Goal: Task Accomplishment & Management: Manage account settings

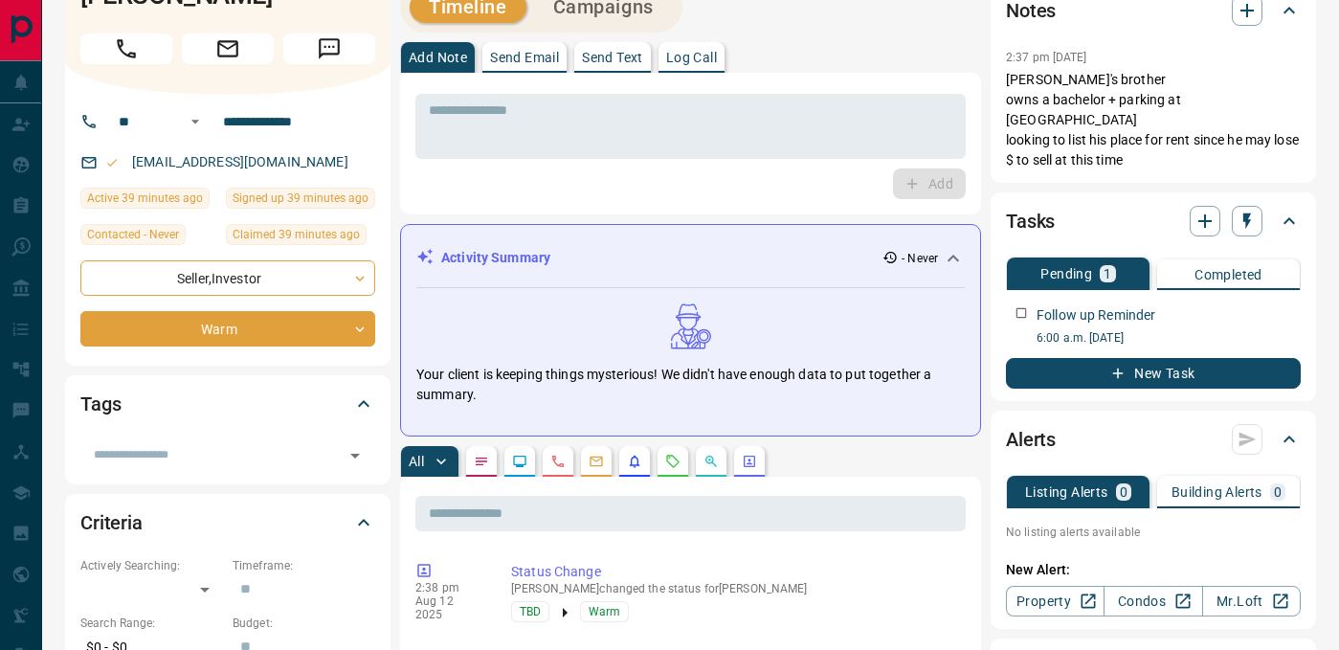
scroll to position [114, 0]
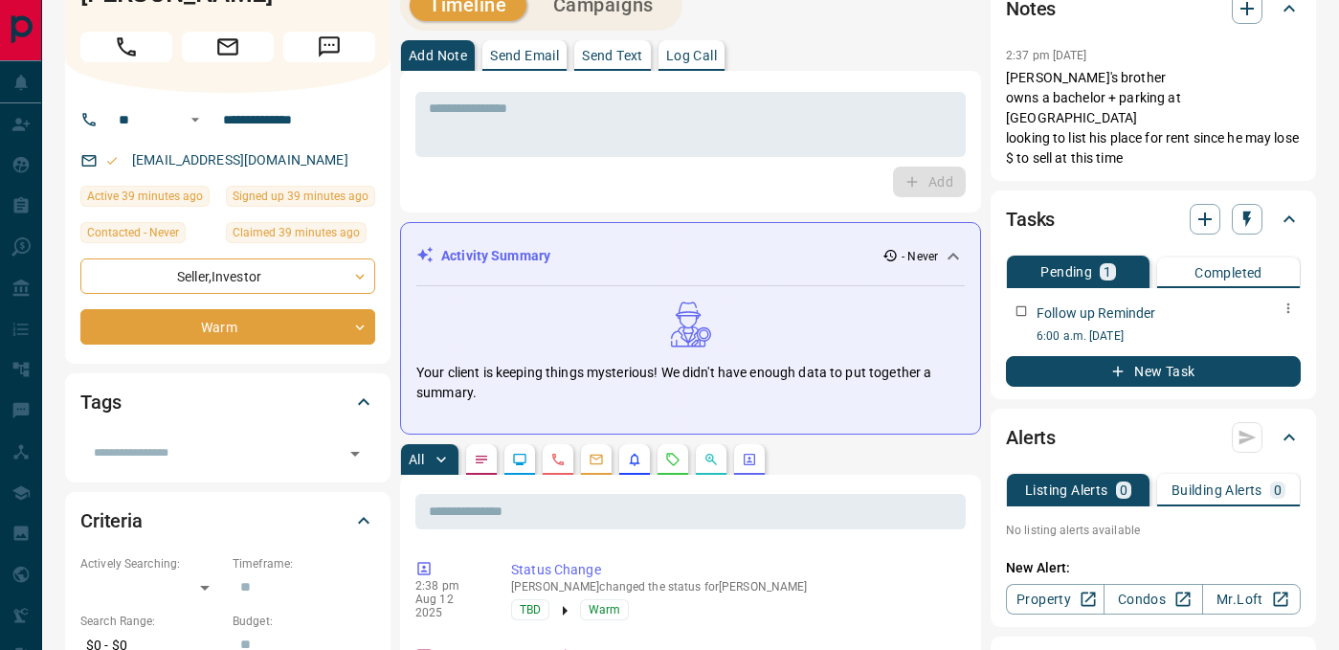
click at [1285, 300] on icon "button" at bounding box center [1287, 307] width 15 height 15
click at [1241, 362] on li "Delete" at bounding box center [1257, 353] width 84 height 29
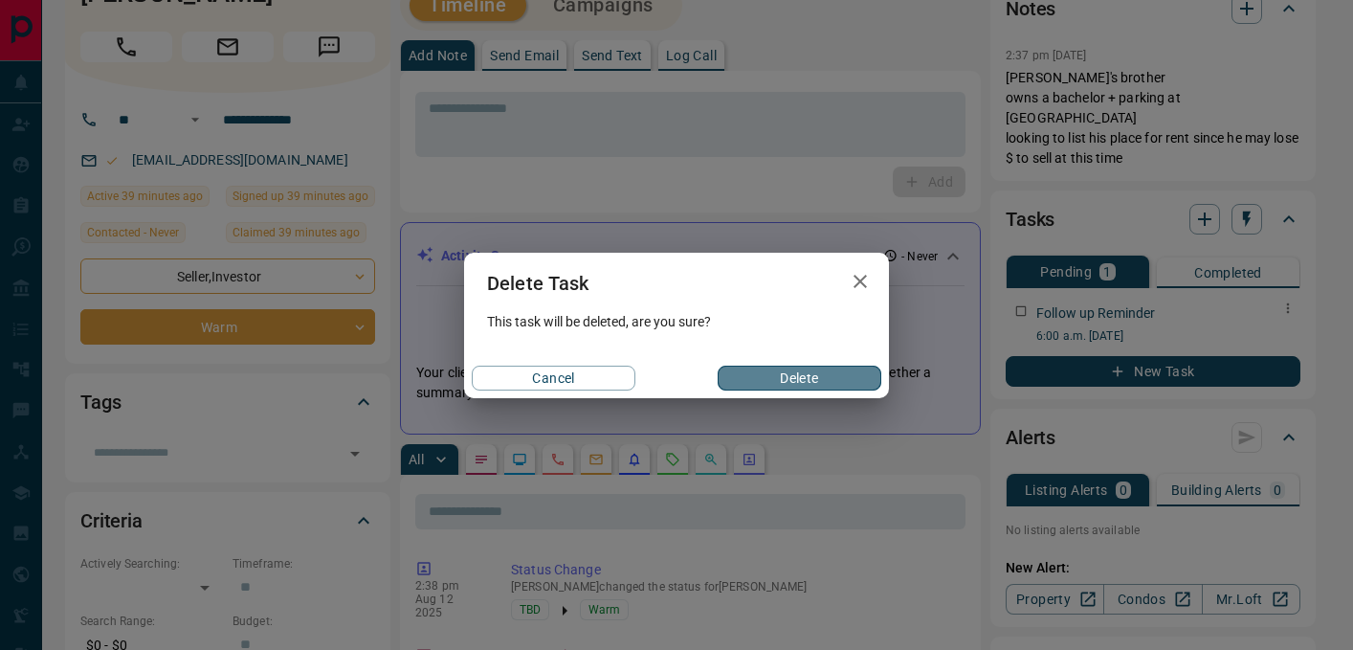
click at [792, 375] on button "Delete" at bounding box center [800, 378] width 164 height 25
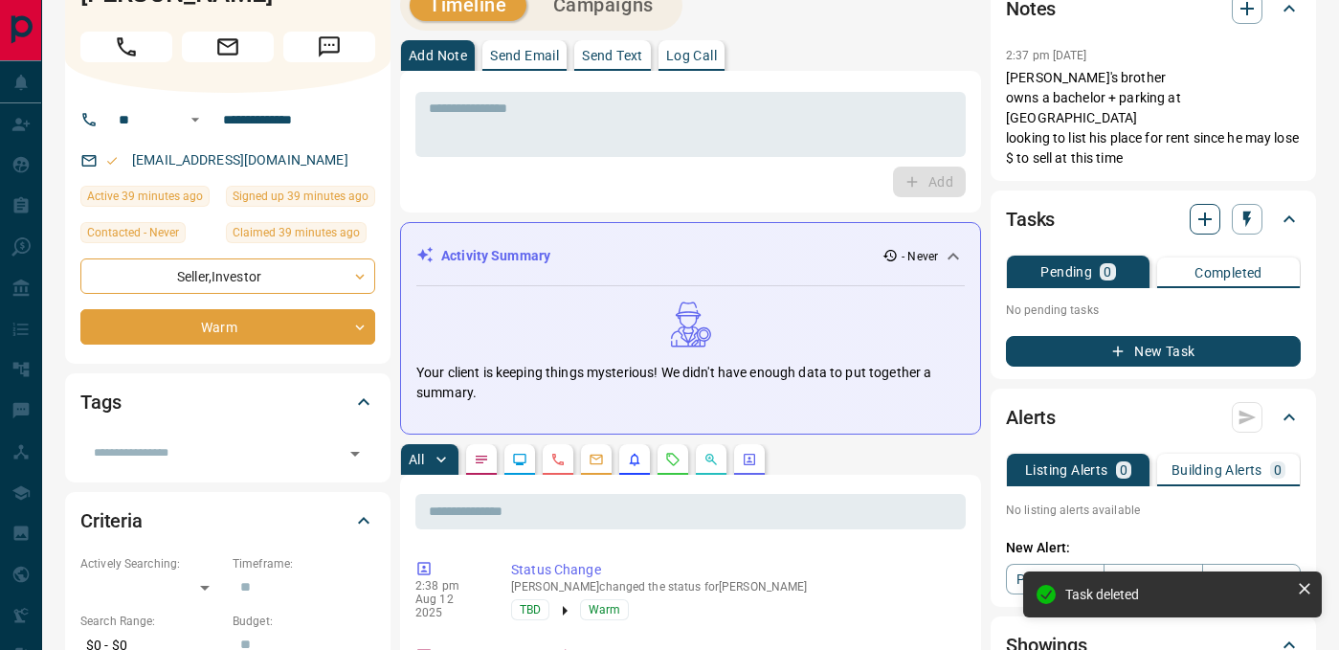
click at [1206, 208] on icon "button" at bounding box center [1204, 219] width 23 height 23
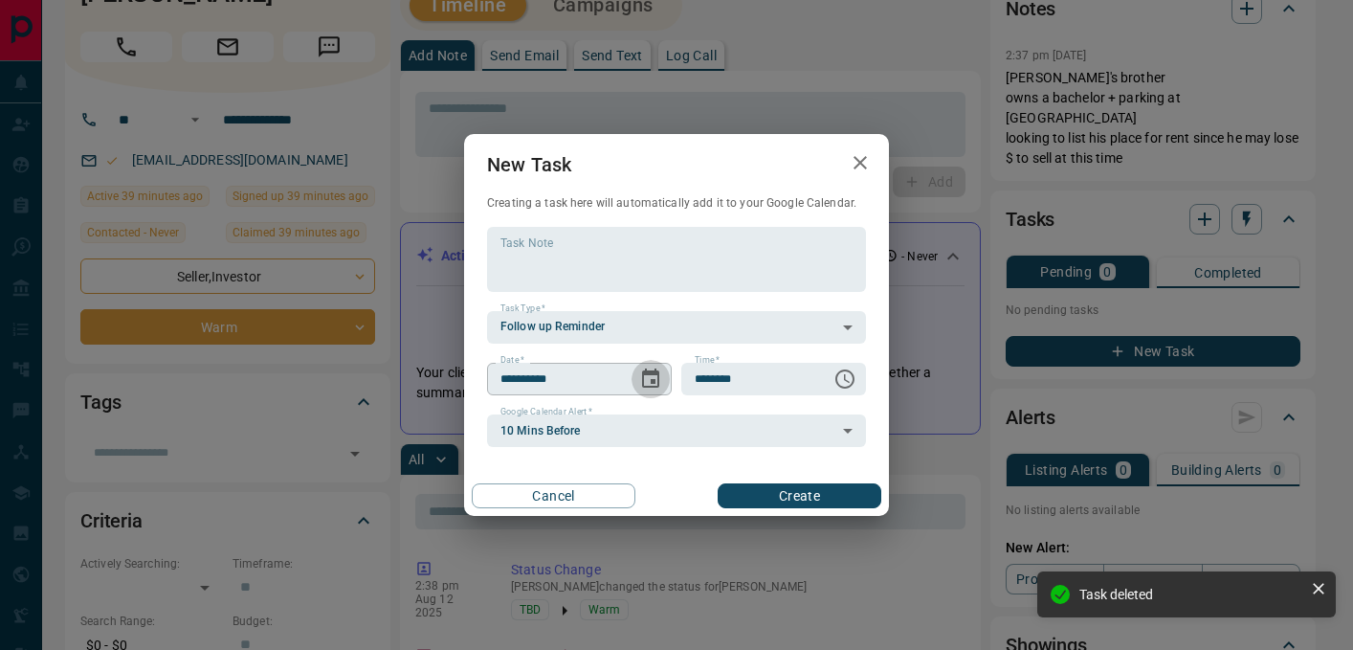
click at [652, 379] on icon "Choose date, selected date is Aug 13, 2025" at bounding box center [650, 377] width 17 height 19
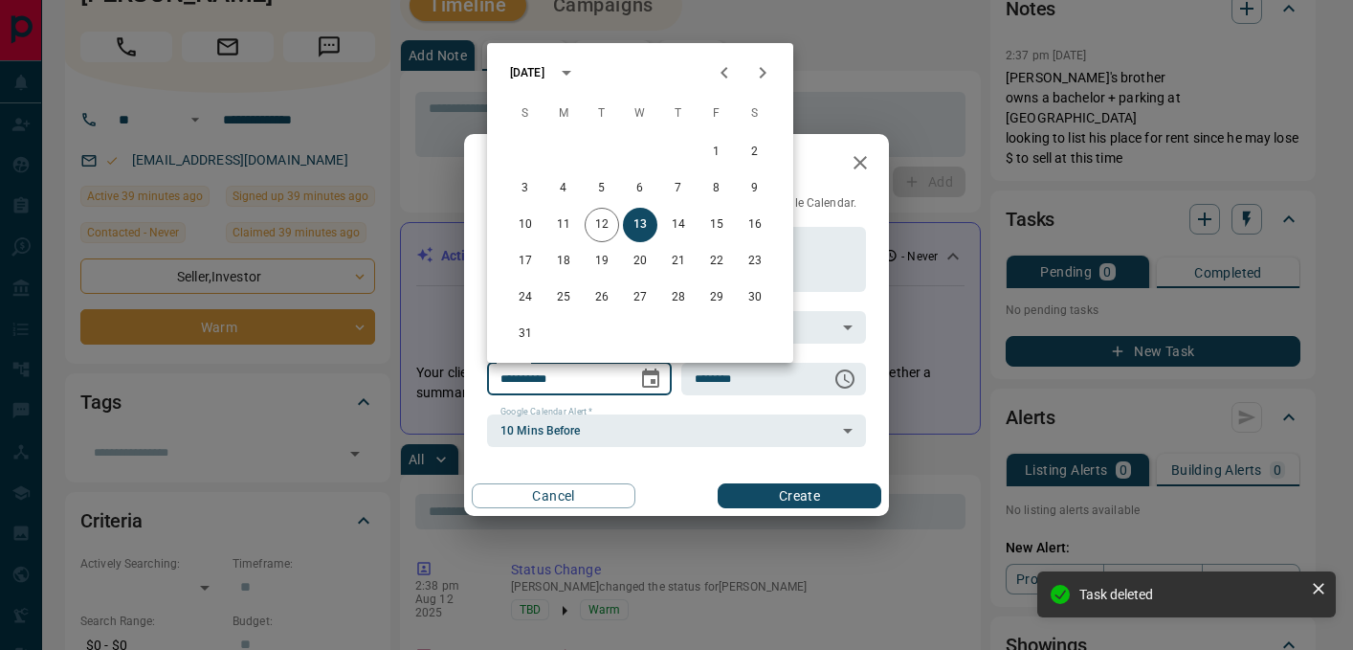
click at [764, 66] on icon "Next month" at bounding box center [762, 72] width 23 height 23
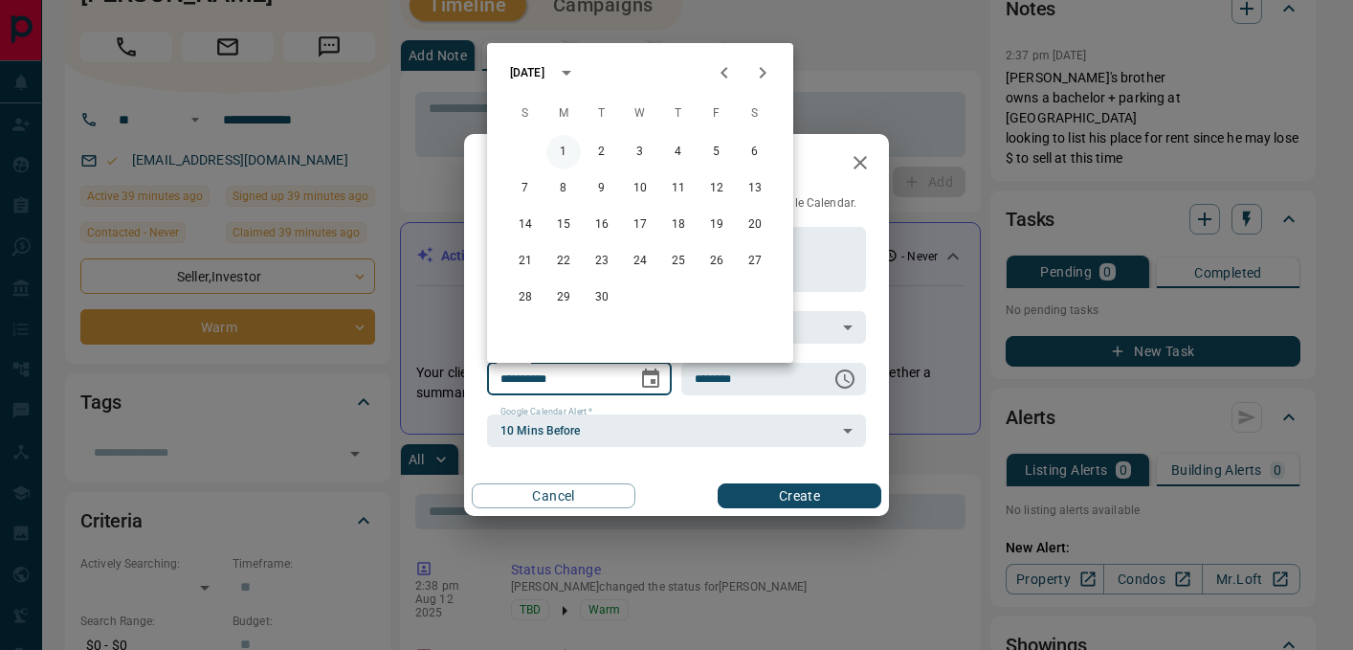
click at [567, 144] on button "1" at bounding box center [563, 152] width 34 height 34
type input "**********"
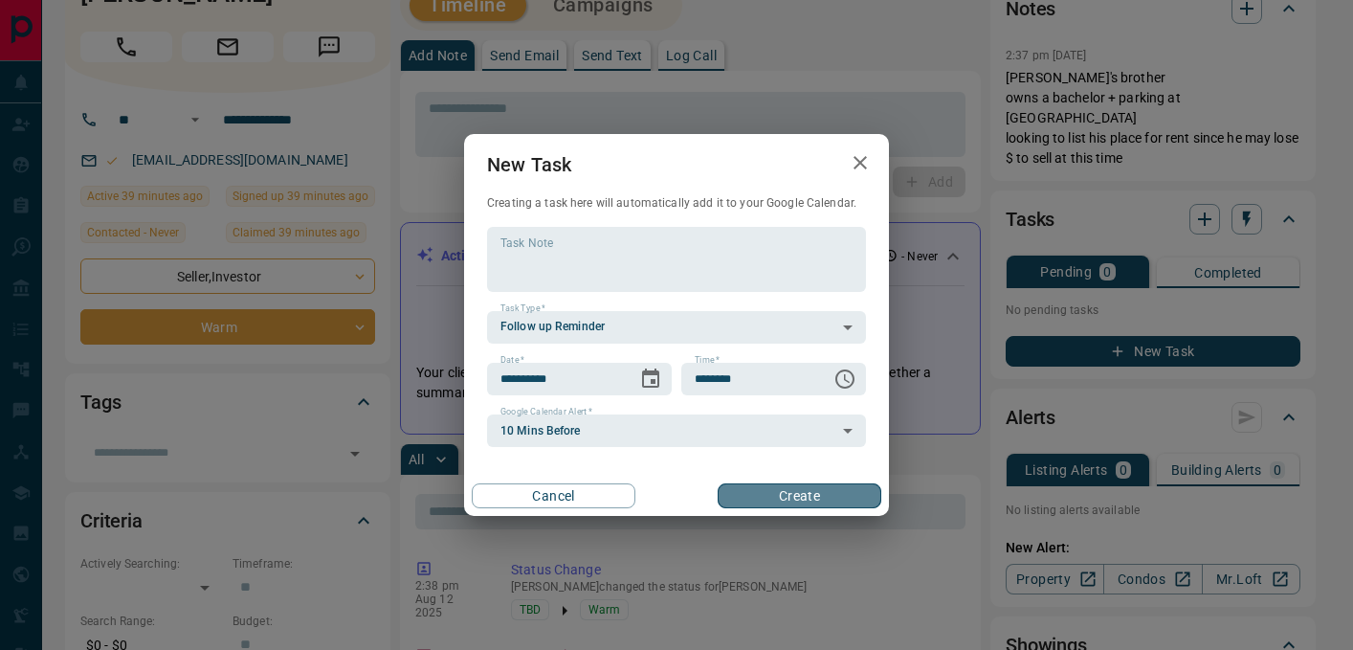
click at [772, 499] on button "Create" at bounding box center [800, 495] width 164 height 25
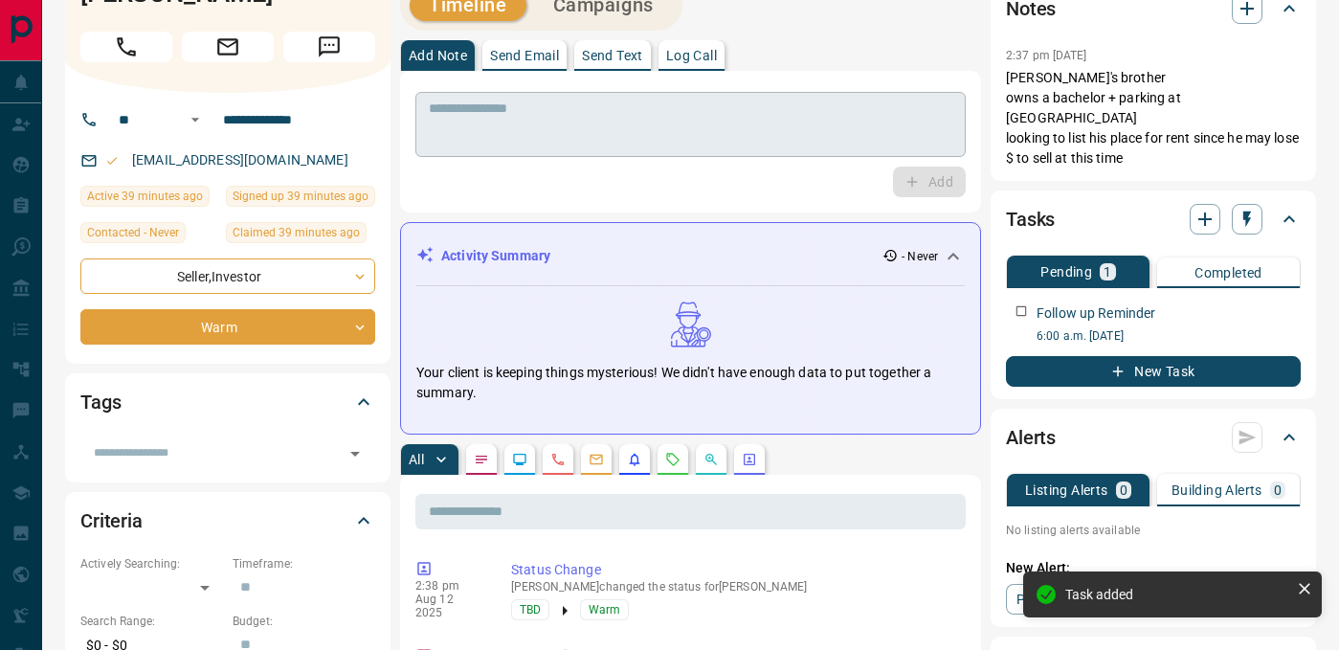
click at [513, 119] on textarea at bounding box center [690, 124] width 523 height 49
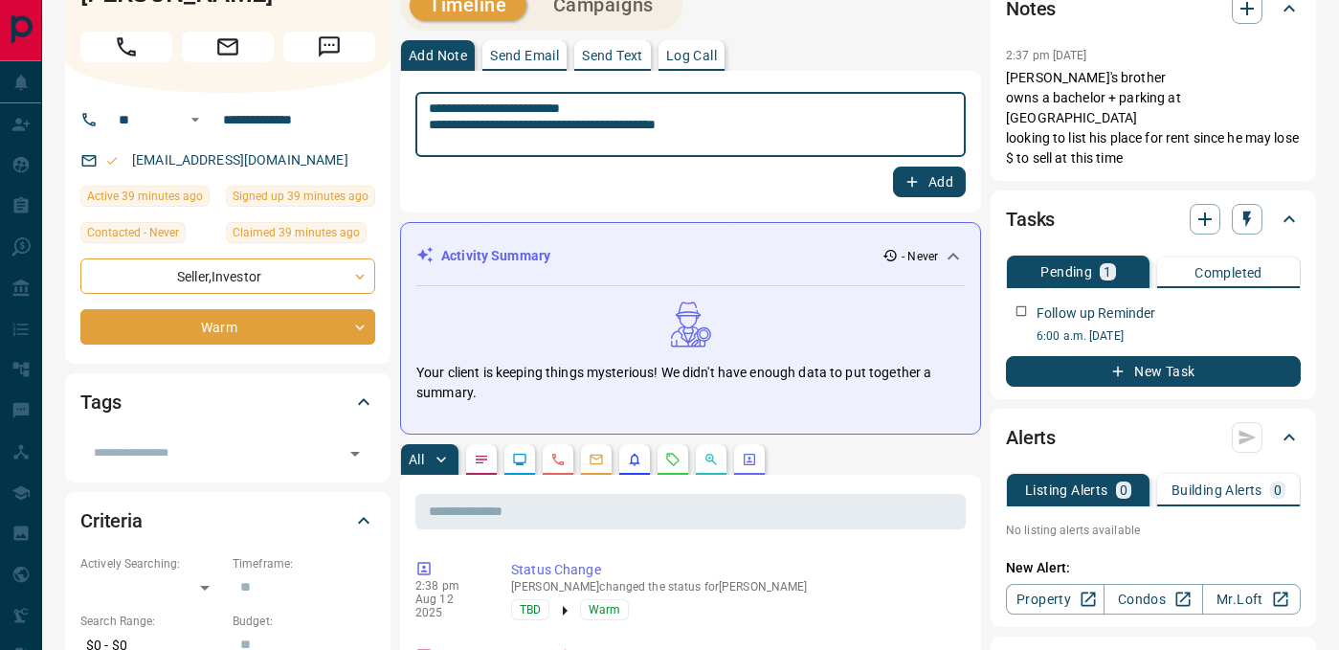
type textarea "**********"
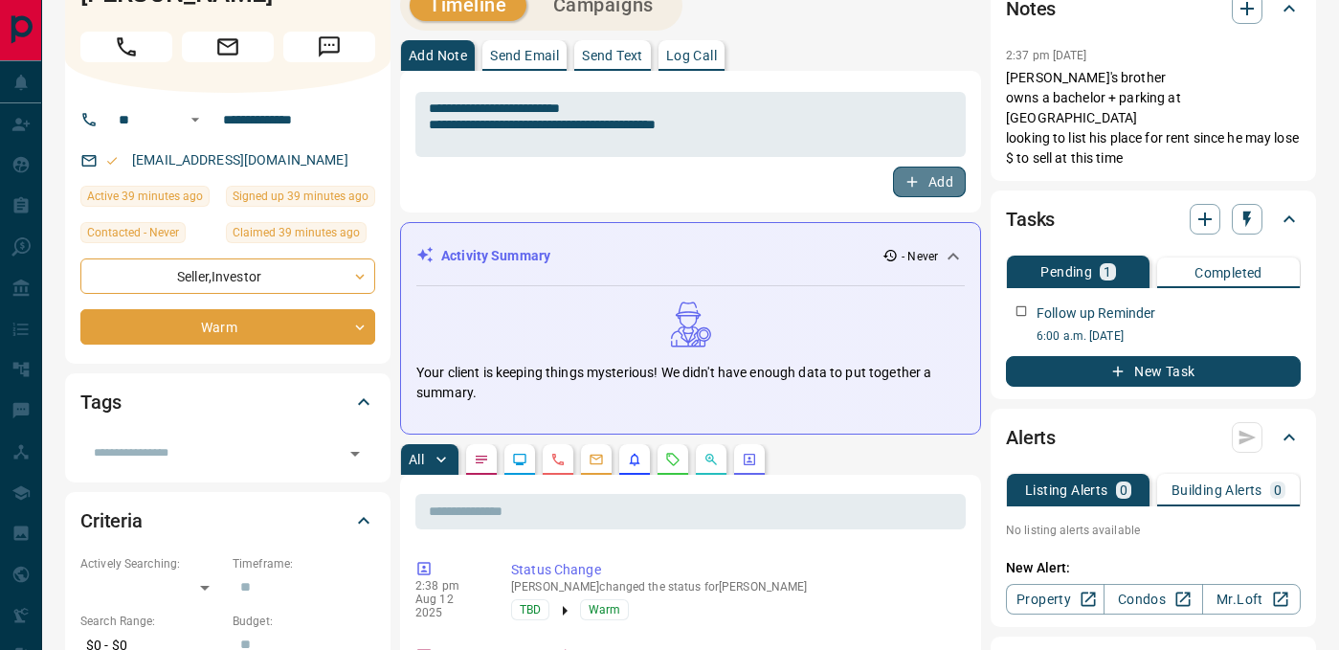
click at [920, 189] on button "Add" at bounding box center [929, 182] width 73 height 31
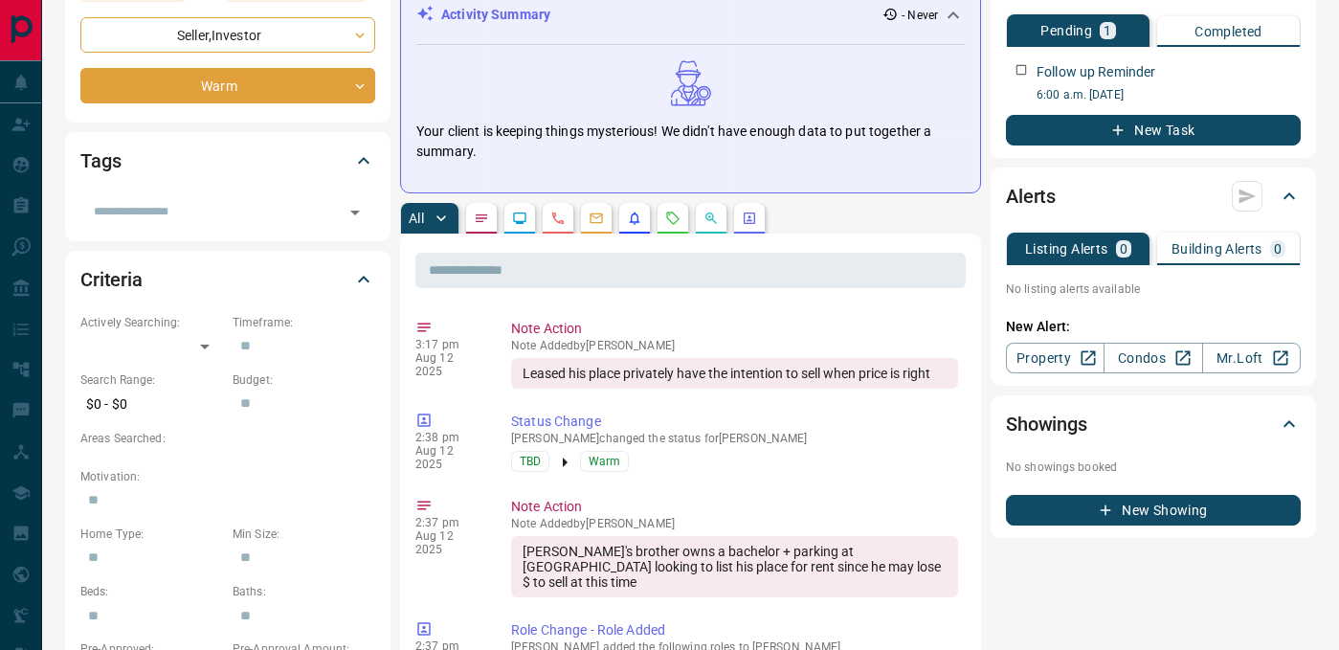
scroll to position [358, 0]
